Goal: Task Accomplishment & Management: Manage account settings

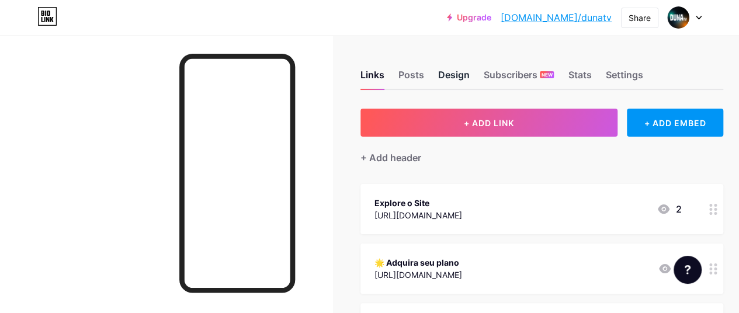
click at [456, 70] on div "Design" at bounding box center [454, 78] width 32 height 21
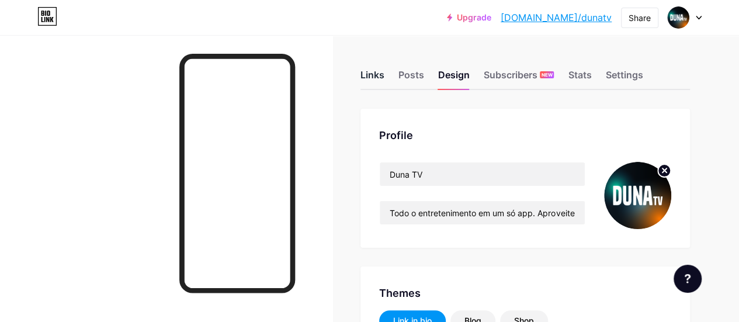
click at [375, 76] on div "Links" at bounding box center [373, 78] width 24 height 21
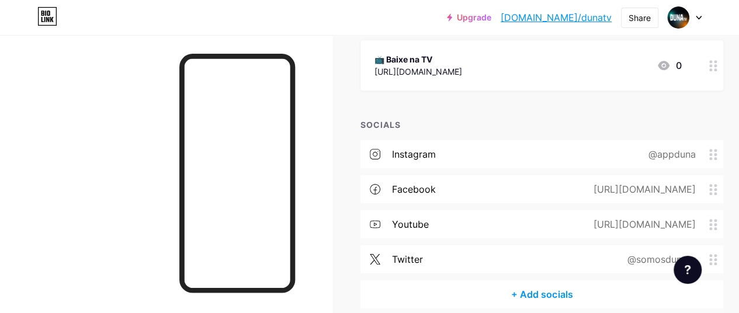
scroll to position [351, 0]
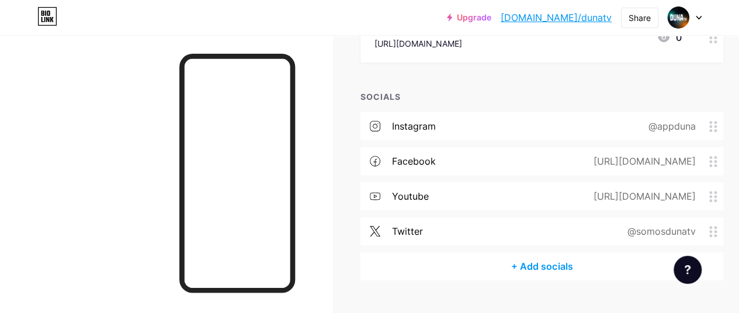
click at [546, 265] on div "+ Add socials" at bounding box center [542, 266] width 363 height 28
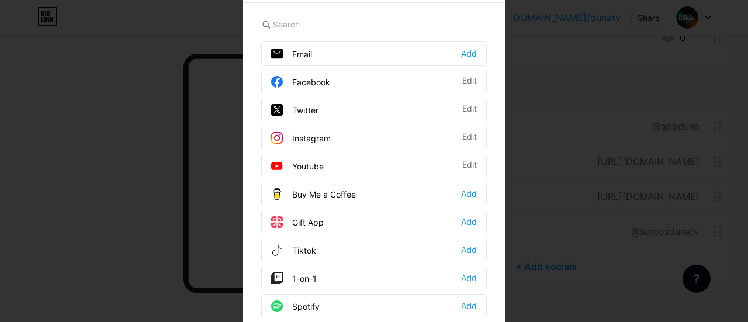
click at [331, 50] on div "Email Add" at bounding box center [374, 53] width 226 height 25
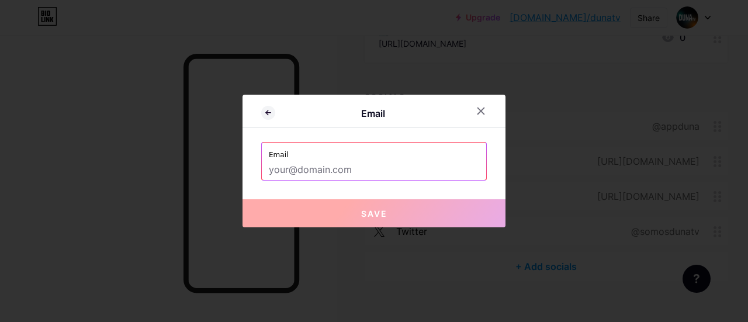
click at [416, 175] on input "text" at bounding box center [374, 170] width 210 height 20
type input "s"
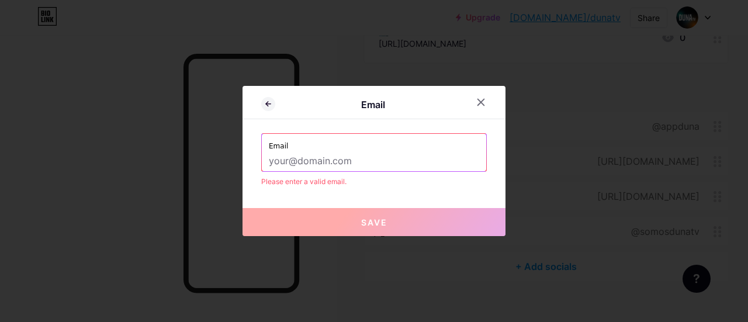
paste input "[EMAIL_ADDRESS][DOMAIN_NAME]"
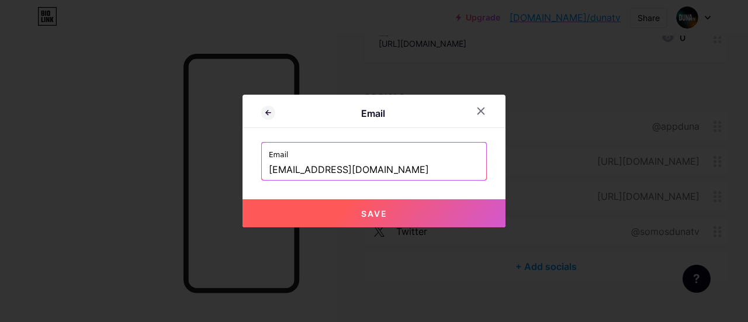
click at [363, 216] on span "Save" at bounding box center [374, 214] width 26 height 10
type input "mailto:[EMAIL_ADDRESS][DOMAIN_NAME]"
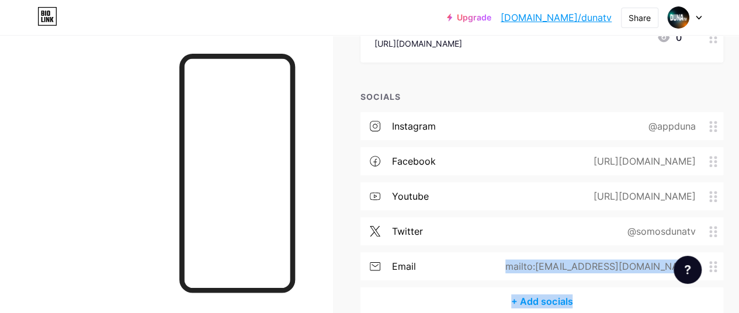
drag, startPoint x: 439, startPoint y: 268, endPoint x: 727, endPoint y: 295, distance: 289.4
click at [723, 299] on div "instagram @appduna facebook [URL][DOMAIN_NAME] youtube [URL][DOMAIN_NAME] twitt…" at bounding box center [542, 213] width 363 height 203
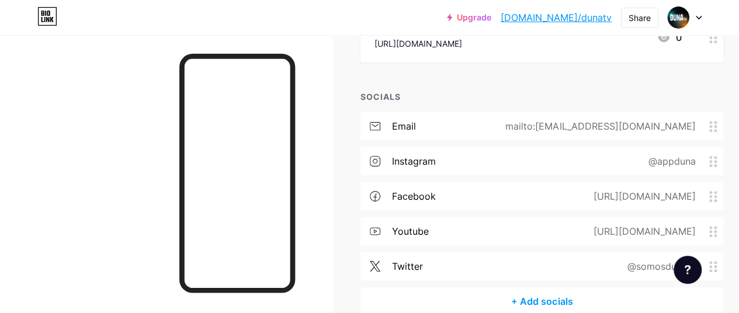
click at [716, 123] on div "email mailto:[EMAIL_ADDRESS][DOMAIN_NAME]" at bounding box center [542, 126] width 363 height 28
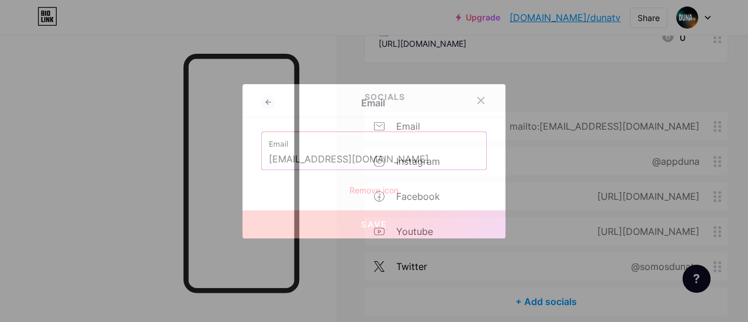
click at [709, 130] on div at bounding box center [374, 161] width 748 height 322
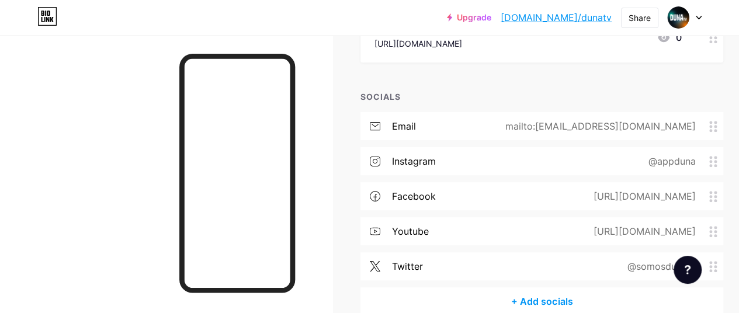
click at [571, 85] on div "+ ADD LINK + ADD EMBED + Add header Explore o Site [URL][DOMAIN_NAME] 3 🌟 Adqui…" at bounding box center [542, 36] width 363 height 557
click at [718, 259] on div "@somosdunatv" at bounding box center [665, 266] width 115 height 14
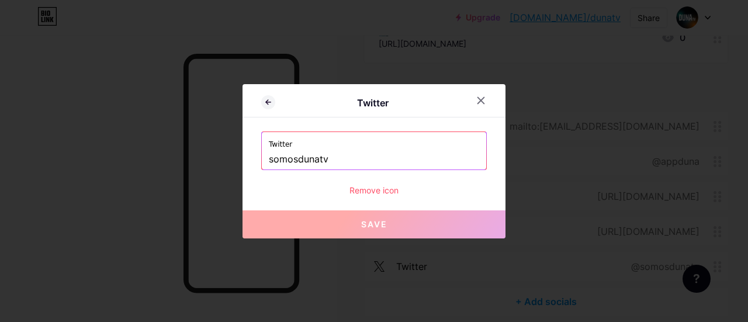
click at [380, 193] on div "Remove icon" at bounding box center [374, 190] width 226 height 12
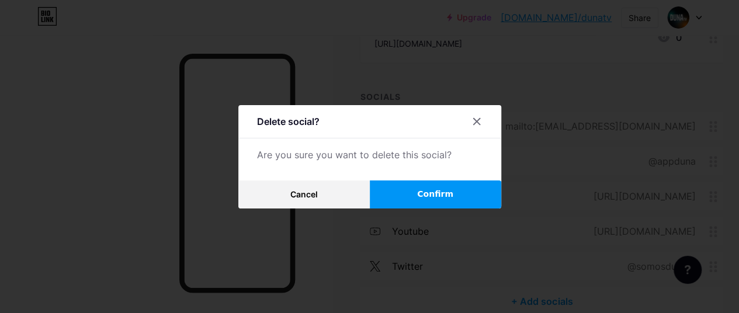
drag, startPoint x: 442, startPoint y: 197, endPoint x: 501, endPoint y: 183, distance: 60.5
click at [441, 198] on span "Confirm" at bounding box center [435, 194] width 36 height 12
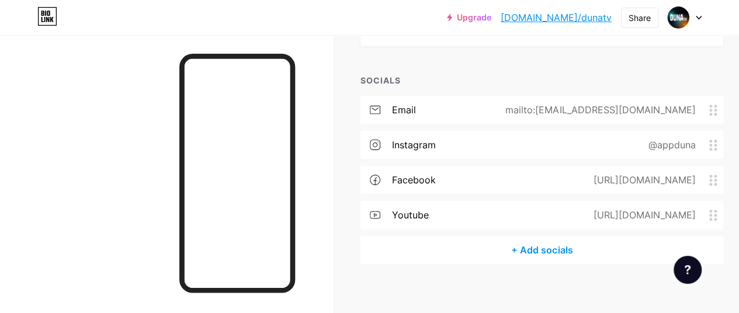
scroll to position [376, 0]
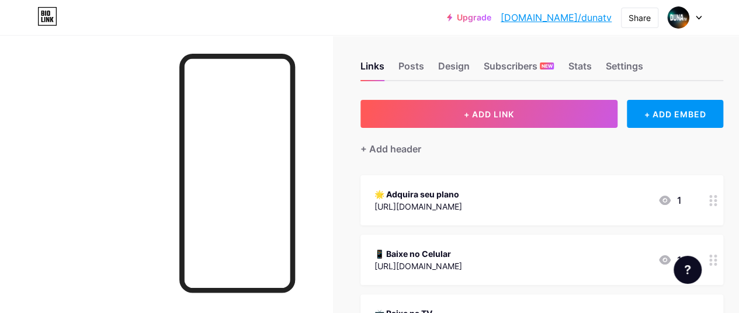
scroll to position [0, 0]
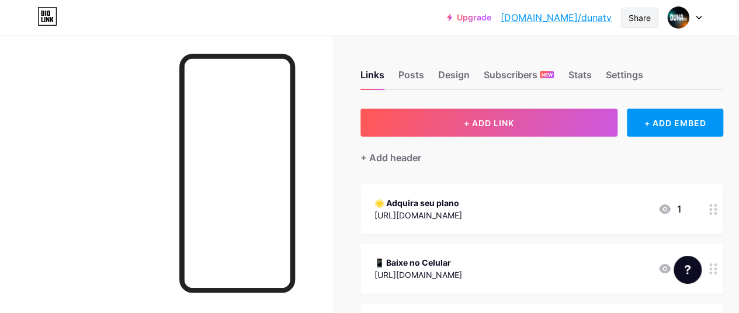
click at [639, 15] on div "Share" at bounding box center [640, 18] width 22 height 12
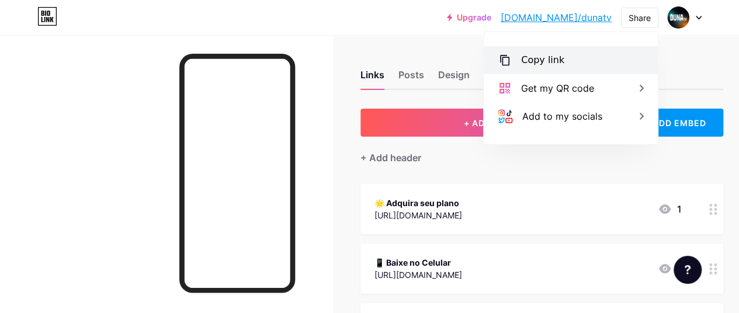
click at [582, 55] on div "Copy link" at bounding box center [571, 60] width 174 height 28
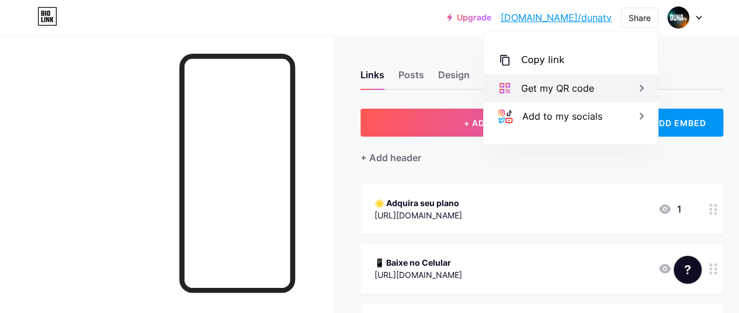
click at [605, 93] on div "Get my QR code" at bounding box center [571, 88] width 174 height 28
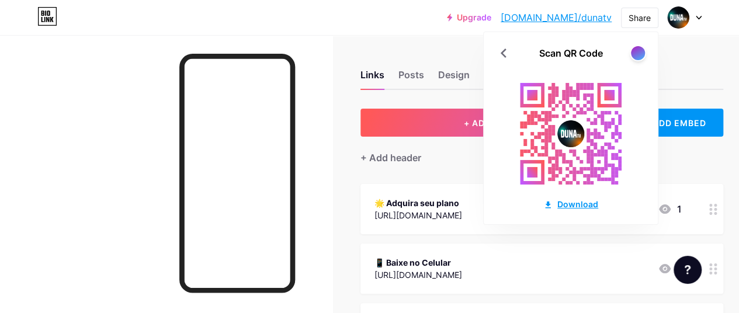
click at [569, 202] on div "Download" at bounding box center [570, 204] width 55 height 12
